Goal: Transaction & Acquisition: Download file/media

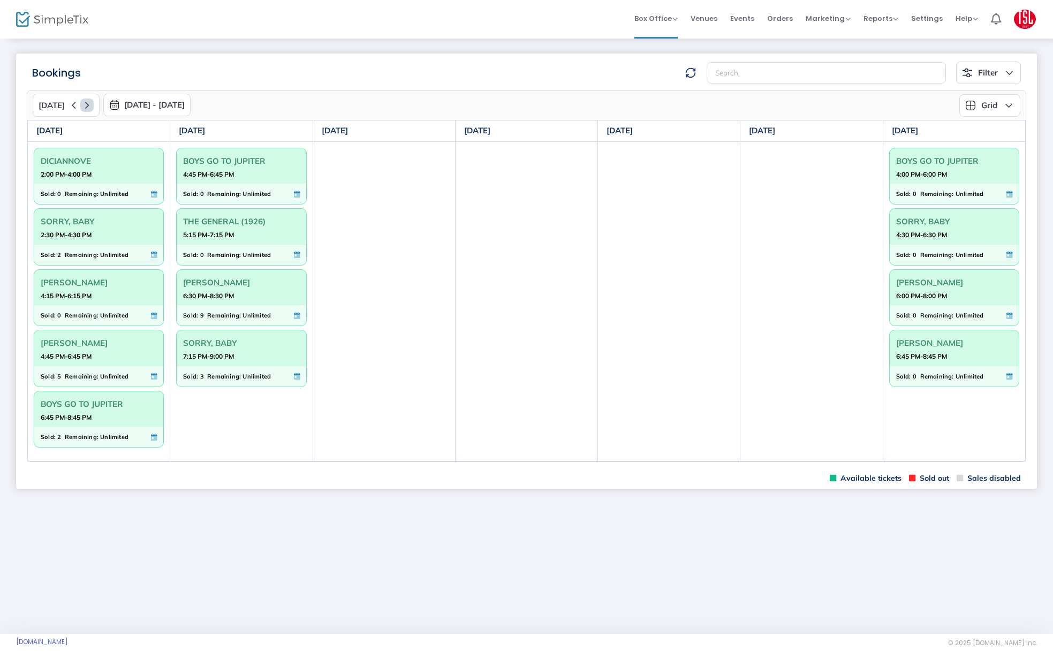
click at [87, 103] on icon at bounding box center [86, 104] width 13 height 13
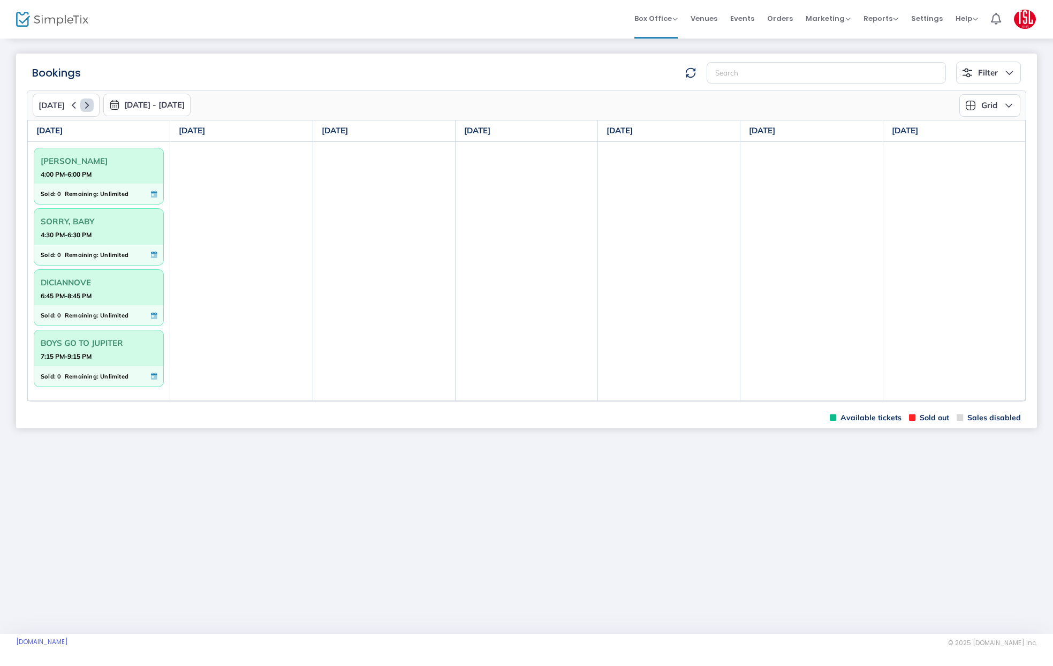
click at [87, 103] on icon at bounding box center [86, 104] width 13 height 13
click at [82, 102] on icon at bounding box center [86, 104] width 13 height 13
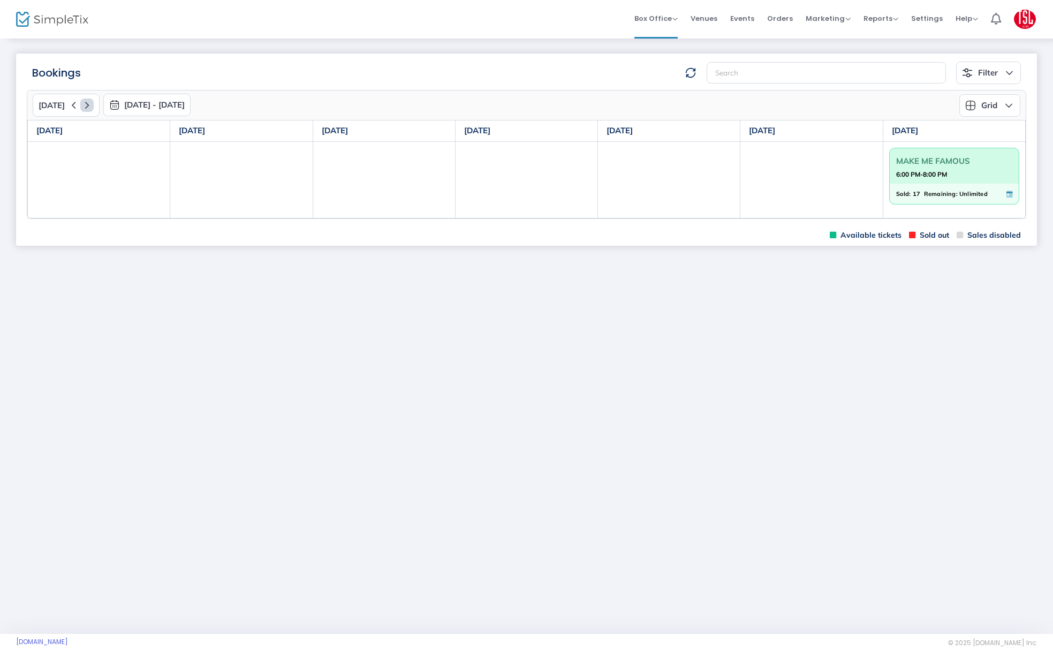
click at [82, 102] on icon at bounding box center [86, 104] width 13 height 13
click at [971, 158] on span "MAKE ME FAMOUS" at bounding box center [954, 161] width 116 height 17
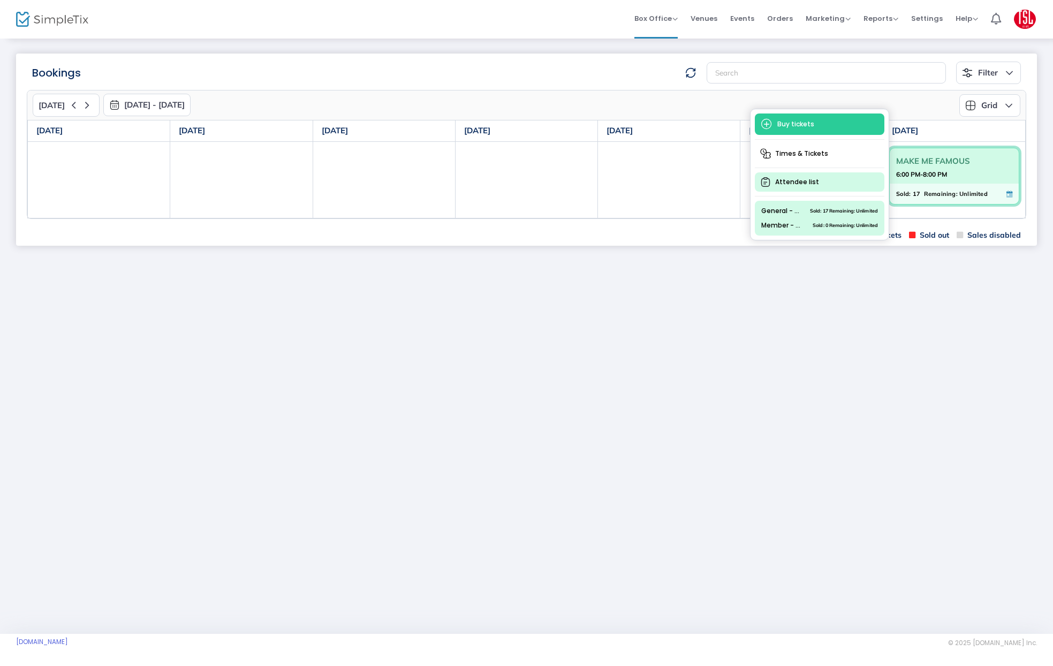
click at [776, 180] on span "Attendee list" at bounding box center [820, 181] width 130 height 19
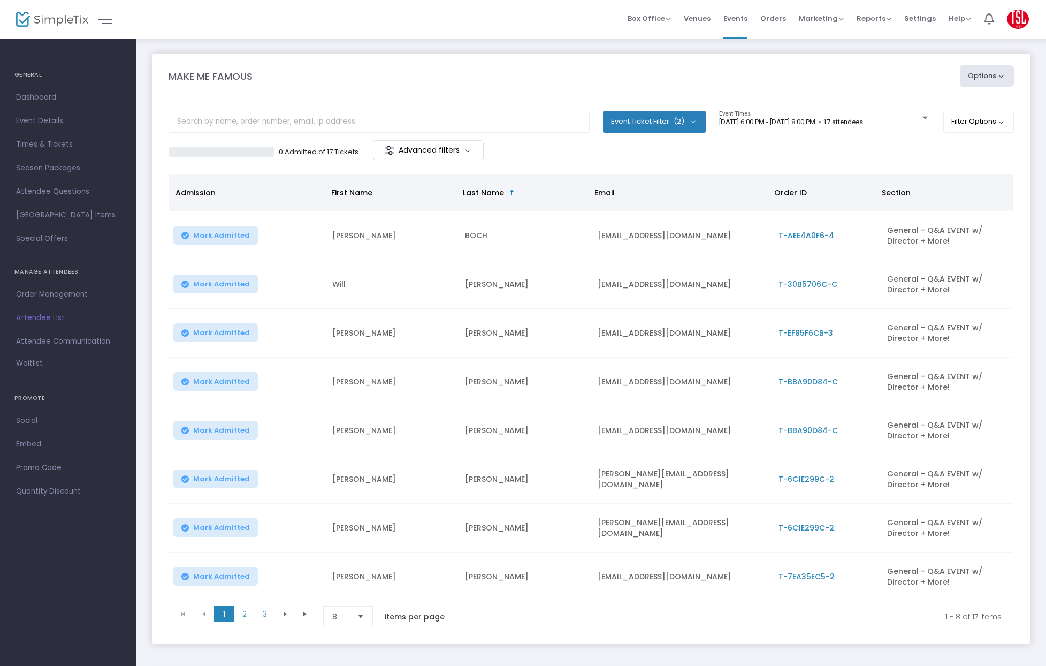
click at [1006, 75] on button "Options" at bounding box center [987, 75] width 55 height 21
click at [880, 69] on div "MAKE ME FAMOUS" at bounding box center [559, 76] width 792 height 14
click at [360, 613] on span "Select" at bounding box center [361, 617] width 18 height 18
click at [348, 598] on li "100" at bounding box center [349, 594] width 51 height 21
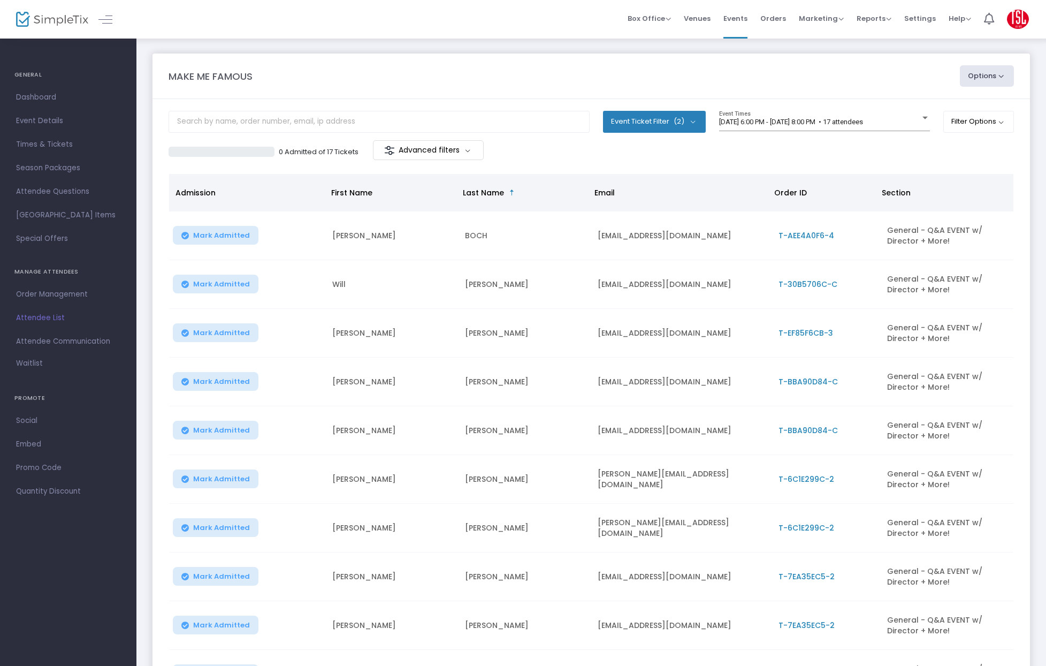
click at [684, 117] on button "Event Ticket Filter (2)" at bounding box center [654, 121] width 103 height 21
click at [570, 156] on div "0 Admitted of 17 Tickets Advanced filters" at bounding box center [380, 151] width 423 height 22
click at [613, 134] on div "Event Ticket Filter (2) Select All General - Q&A EVENT w/ Director + More! Memb…" at bounding box center [654, 125] width 103 height 29
click at [613, 124] on button "Event Ticket Filter (2)" at bounding box center [654, 121] width 103 height 21
click at [572, 154] on div "0 Admitted of 17 Tickets Advanced filters" at bounding box center [380, 151] width 423 height 22
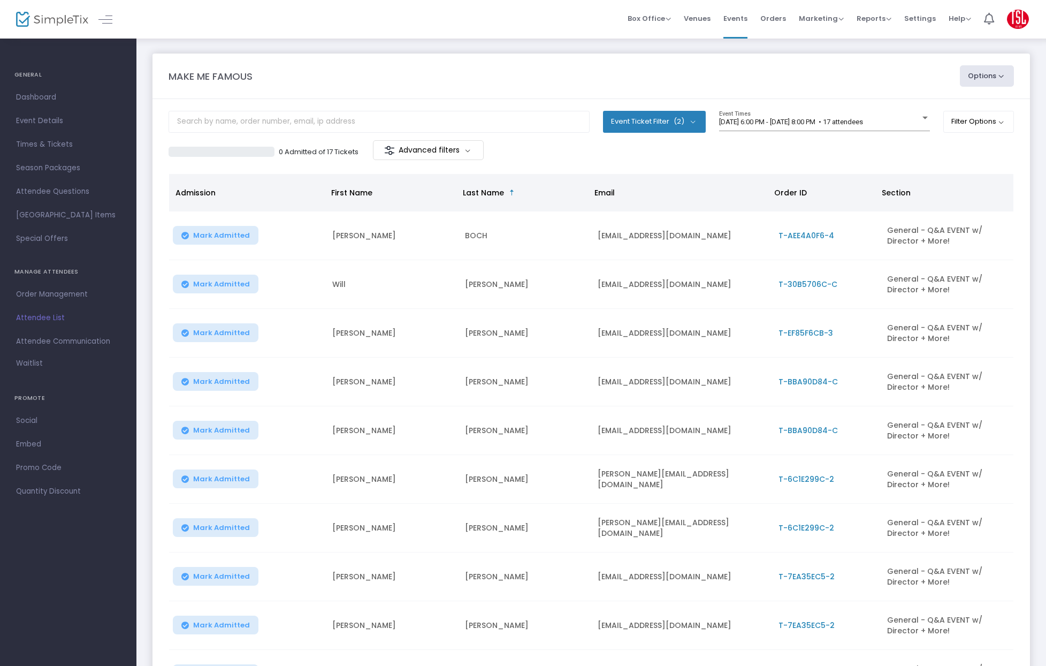
click at [988, 79] on button "Options" at bounding box center [987, 75] width 55 height 21
click at [936, 110] on li "Export List" at bounding box center [958, 108] width 98 height 21
radio input "false"
radio input "true"
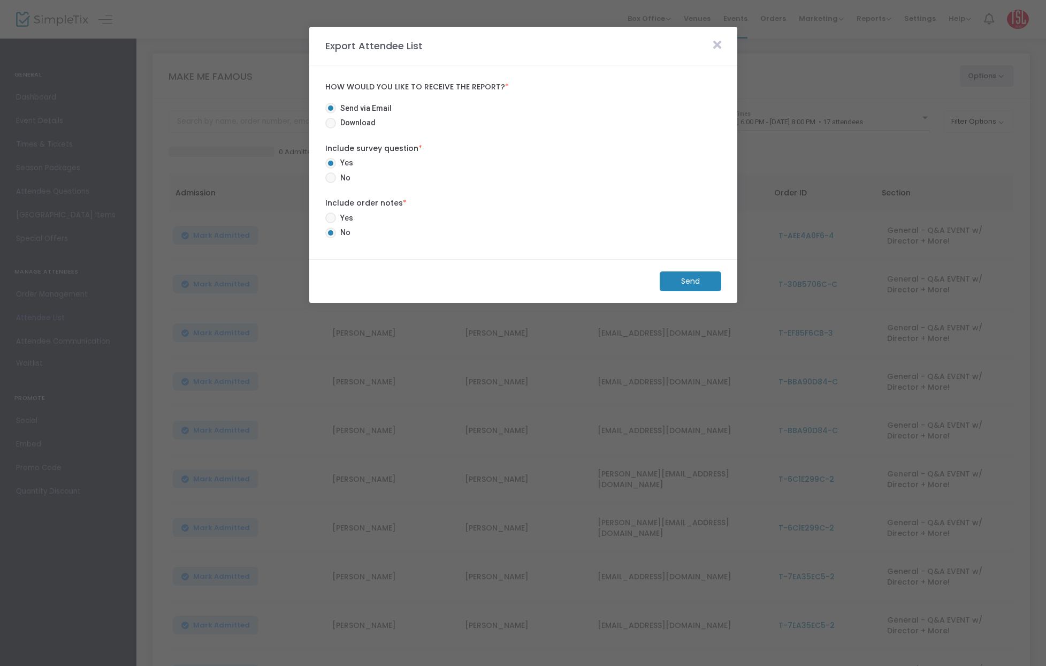
click at [328, 124] on span at bounding box center [330, 123] width 11 height 11
click at [330, 128] on input "Download" at bounding box center [330, 128] width 1 height 1
radio input "true"
click at [330, 180] on span at bounding box center [330, 177] width 11 height 11
click at [330, 183] on input "No" at bounding box center [330, 183] width 1 height 1
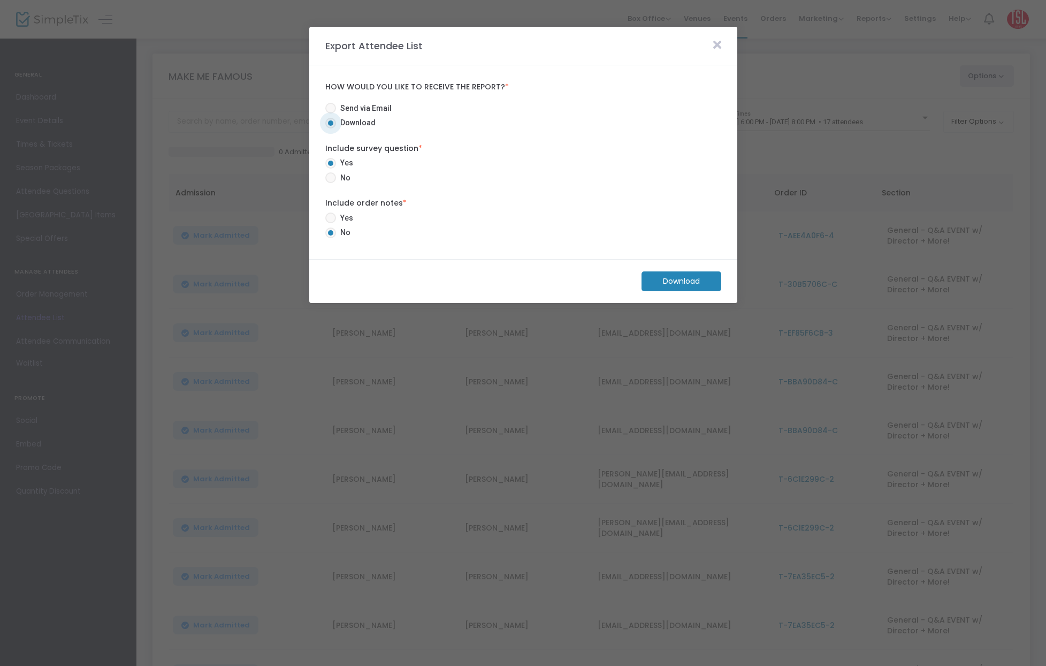
radio input "true"
click at [692, 278] on m-button "Download" at bounding box center [682, 281] width 80 height 20
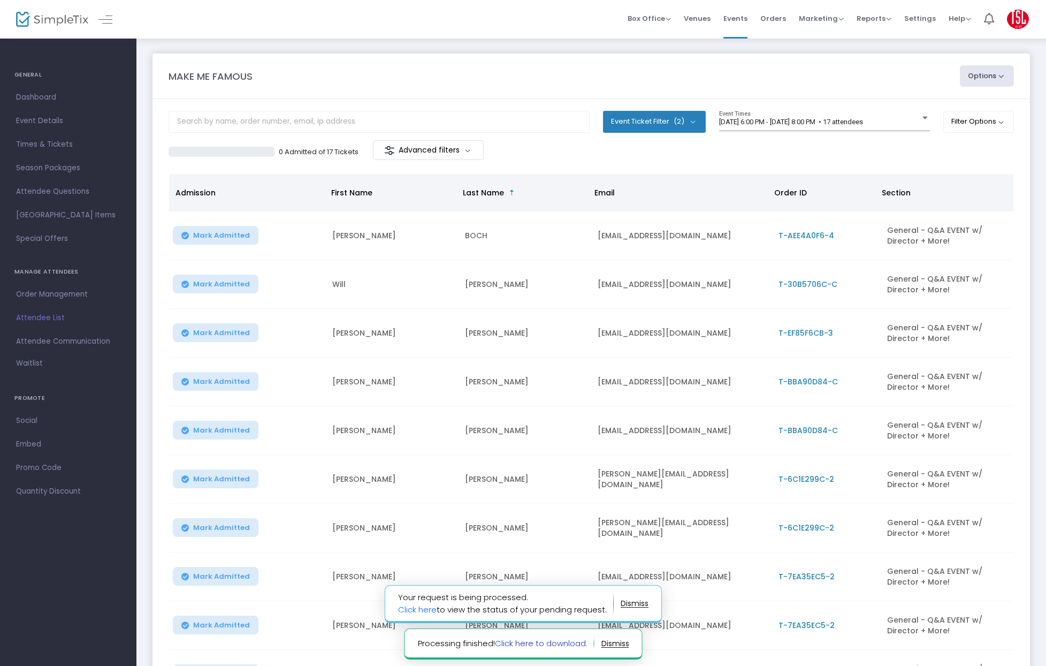
click at [546, 643] on link "Click here to download." at bounding box center [541, 642] width 93 height 11
